Goal: Information Seeking & Learning: Learn about a topic

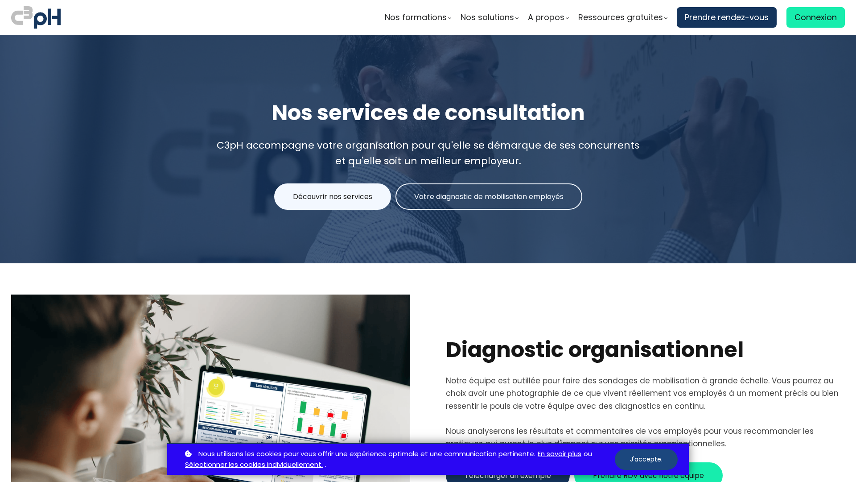
click at [646, 459] on button "J'accepte." at bounding box center [646, 459] width 63 height 21
